Goal: Transaction & Acquisition: Purchase product/service

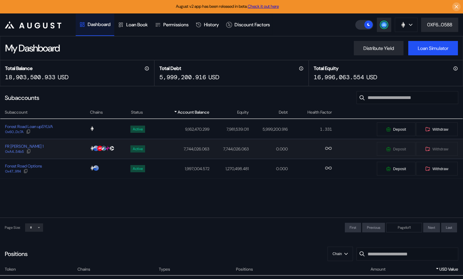
click at [67, 150] on div "FR [PERSON_NAME] 1 0xA4...54b5" at bounding box center [44, 149] width 89 height 11
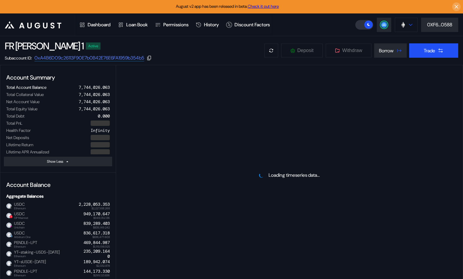
click at [409, 23] on div at bounding box center [411, 25] width 4 height 4
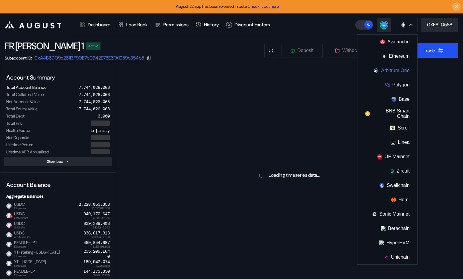
click at [399, 73] on button "Arbitrum One" at bounding box center [388, 70] width 60 height 14
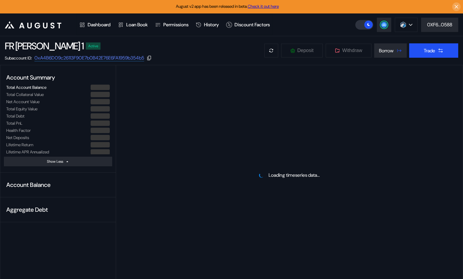
select select "*"
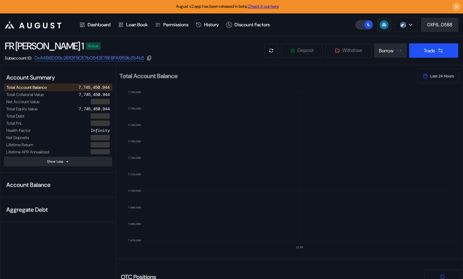
click at [385, 22] on circle at bounding box center [384, 25] width 6 height 6
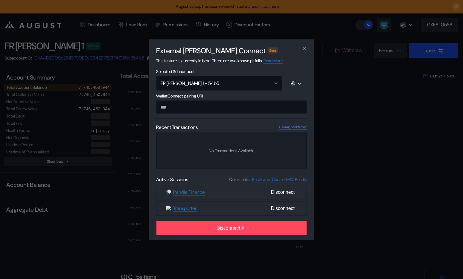
type input "**********"
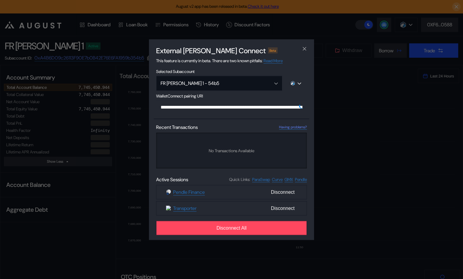
scroll to position [0, 353]
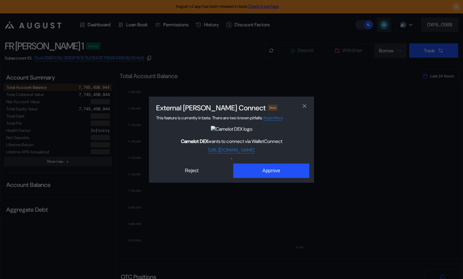
click at [256, 184] on div "External [PERSON_NAME] Connect Beta This feature is currently in beta. There ar…" at bounding box center [231, 139] width 463 height 279
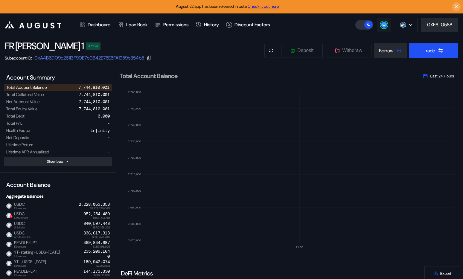
click at [380, 27] on button at bounding box center [384, 25] width 14 height 14
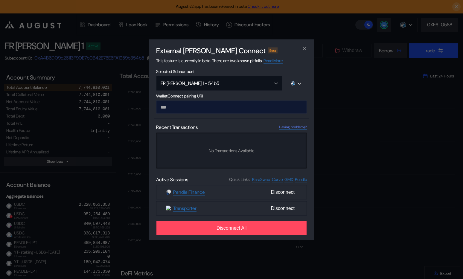
type input "**********"
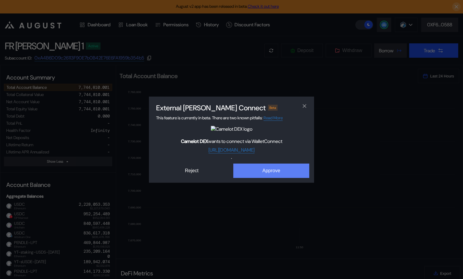
click at [271, 167] on button "Approve" at bounding box center [271, 171] width 76 height 14
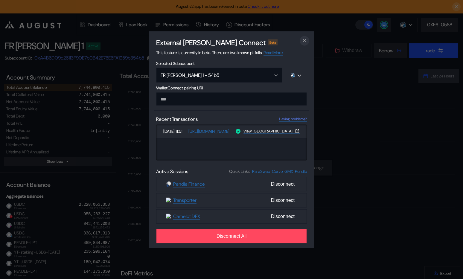
click at [306, 40] on icon "close modal" at bounding box center [305, 41] width 6 height 6
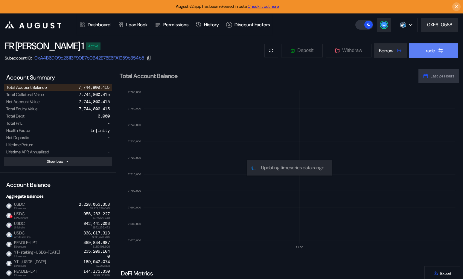
click at [432, 50] on div "Trade" at bounding box center [429, 51] width 11 height 6
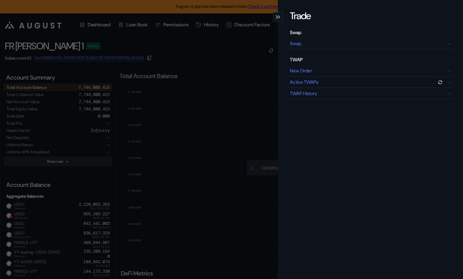
click at [340, 35] on div "Swap" at bounding box center [371, 33] width 166 height 9
click at [335, 39] on div "Swap" at bounding box center [371, 43] width 166 height 11
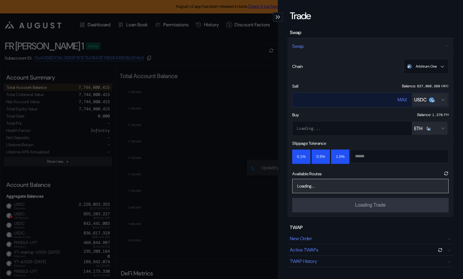
click at [341, 96] on input "****" at bounding box center [339, 100] width 93 height 12
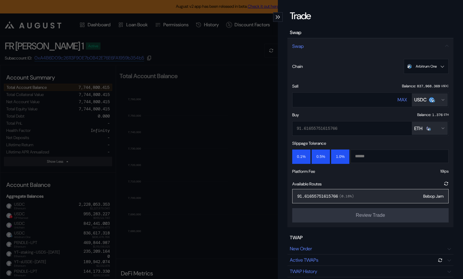
type input "******"
click at [388, 198] on div "91.61655751615766 ( 0.18 %) Bebop Jam" at bounding box center [370, 196] width 157 height 14
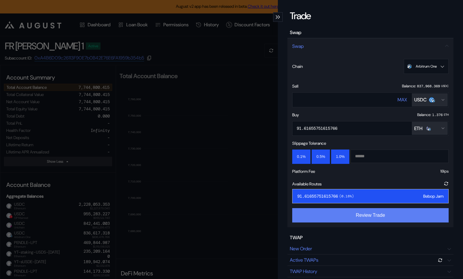
click at [379, 222] on button "Review Trade" at bounding box center [370, 215] width 157 height 14
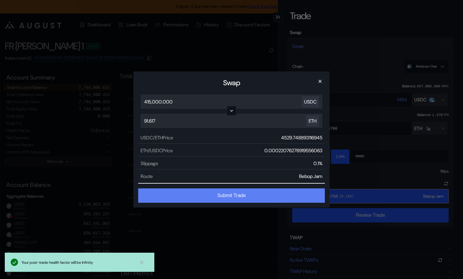
click at [265, 195] on button "Submit Trade" at bounding box center [231, 196] width 187 height 14
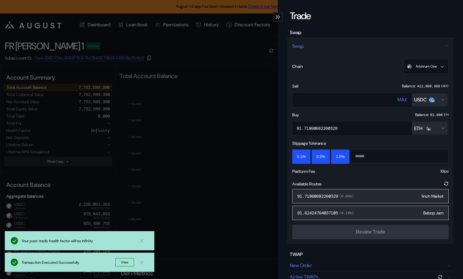
click at [173, 220] on div "Trade Swap Swap Chain Arbitrum One Ethereum Base OP Mainnet Arbitrum One Unicha…" at bounding box center [231, 139] width 463 height 279
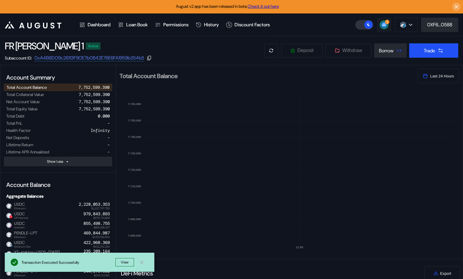
click at [382, 23] on circle at bounding box center [384, 25] width 6 height 6
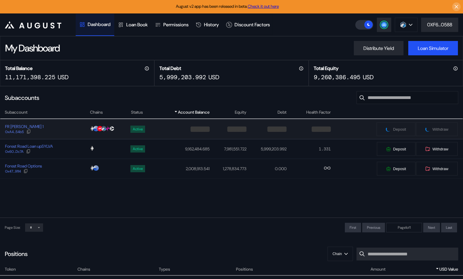
click at [64, 130] on div "FR [PERSON_NAME] 1 0xA4...54b5" at bounding box center [44, 129] width 89 height 11
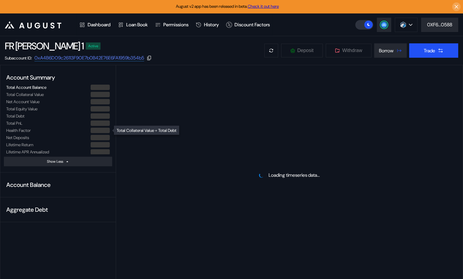
select select "*"
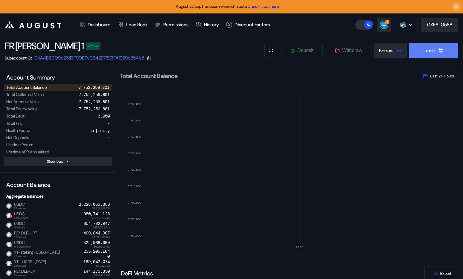
click at [439, 52] on icon at bounding box center [441, 51] width 6 height 6
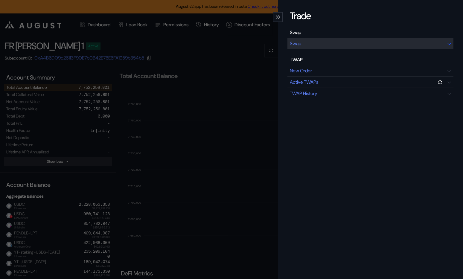
click at [389, 38] on div "Swap" at bounding box center [371, 43] width 166 height 11
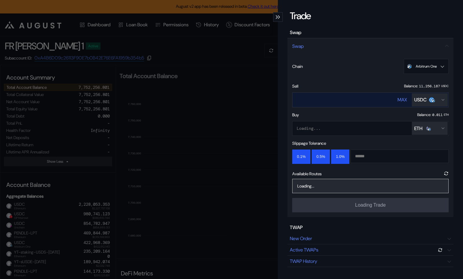
click at [421, 103] on div "USDC" at bounding box center [420, 100] width 12 height 6
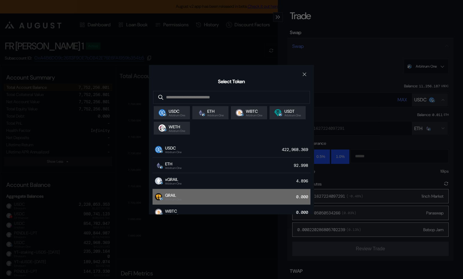
click at [205, 195] on div "GRAIL Arbitrum One 0.000" at bounding box center [232, 197] width 158 height 16
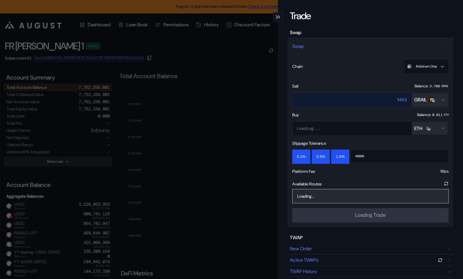
click at [402, 101] on div "MAX" at bounding box center [403, 100] width 10 height 6
type input "**********"
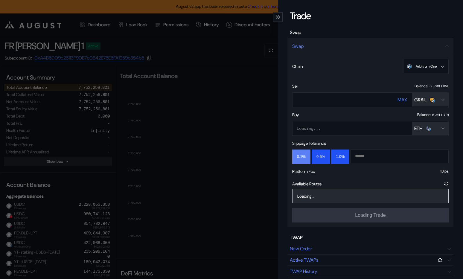
click at [297, 159] on button "0.1%" at bounding box center [301, 157] width 18 height 14
click at [338, 159] on button "1.0%" at bounding box center [340, 157] width 18 height 14
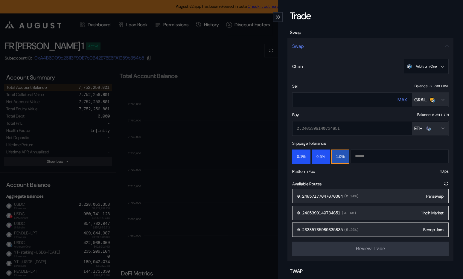
click at [396, 194] on div "0.24657177647676384 ( 0.14 %) Paraswap" at bounding box center [370, 196] width 157 height 14
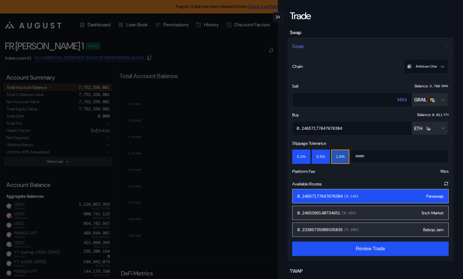
click at [396, 194] on div "0.24657177647676384 ( 0.14 %) Paraswap" at bounding box center [370, 196] width 157 height 14
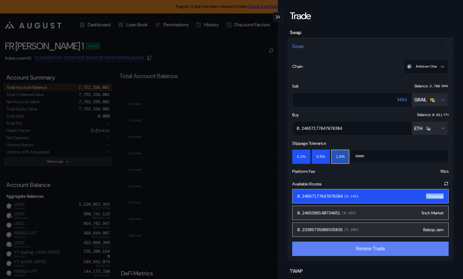
click at [372, 252] on button "Review Trade" at bounding box center [370, 249] width 157 height 14
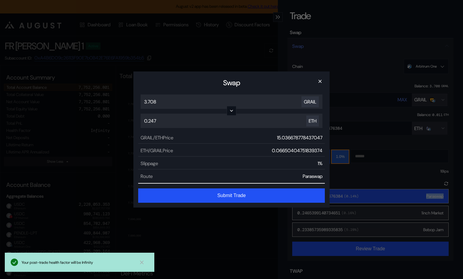
click at [227, 195] on button "Submit Trade" at bounding box center [231, 196] width 187 height 14
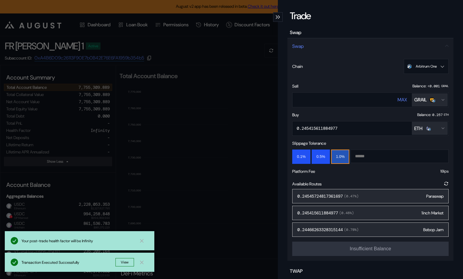
click at [233, 157] on div "**********" at bounding box center [231, 139] width 463 height 279
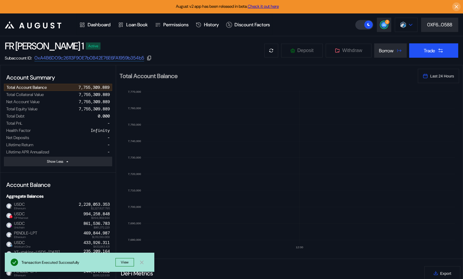
click at [407, 22] on button at bounding box center [406, 25] width 23 height 14
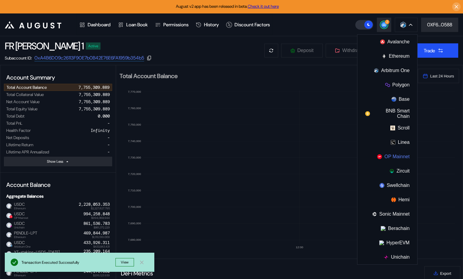
click at [396, 158] on button "OP Mainnet" at bounding box center [388, 157] width 60 height 14
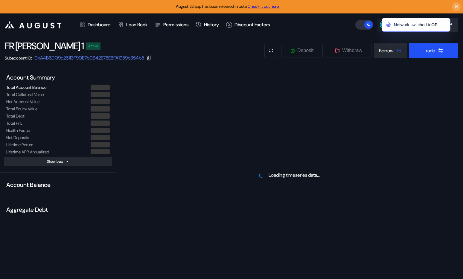
click at [379, 25] on button "2" at bounding box center [384, 25] width 14 height 14
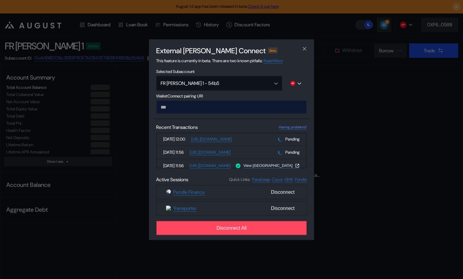
click at [242, 108] on input "modal" at bounding box center [231, 106] width 151 height 13
type input "**********"
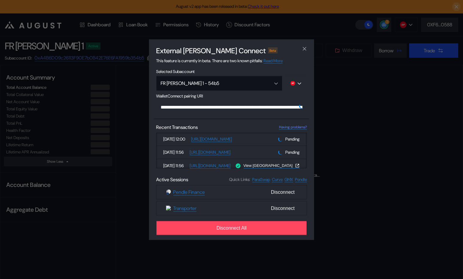
scroll to position [0, 363]
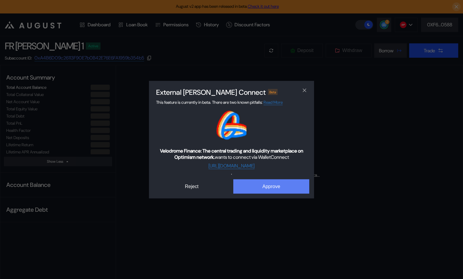
click at [269, 188] on button "Approve" at bounding box center [271, 186] width 76 height 14
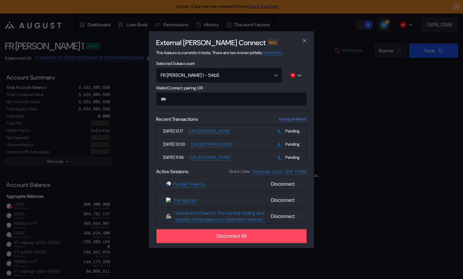
select select "*"
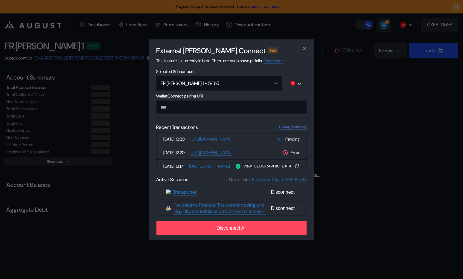
select select "*"
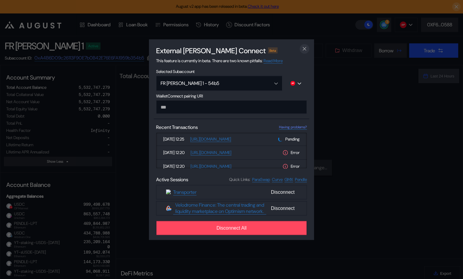
click at [306, 46] on icon "close modal" at bounding box center [305, 49] width 6 height 6
